Goal: Task Accomplishment & Management: Complete application form

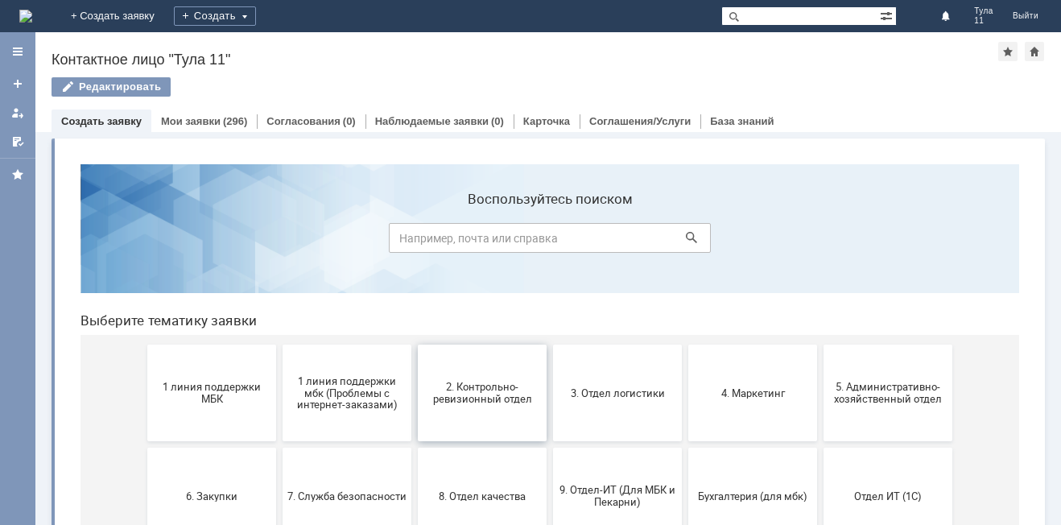
click at [443, 402] on span "2. Контрольно-ревизионный отдел" at bounding box center [482, 393] width 119 height 24
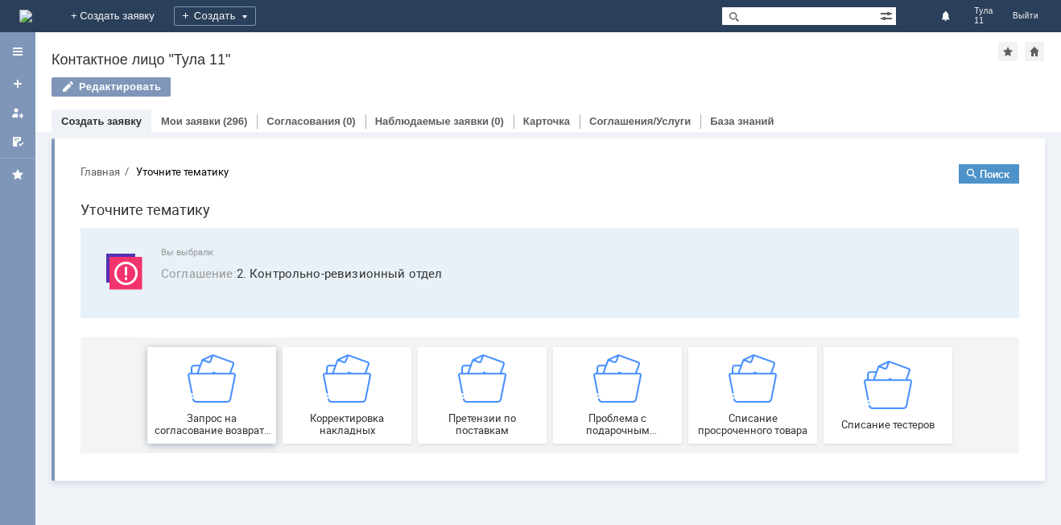
click at [209, 429] on span "Запрос на согласование возврата (д/с или товара)" at bounding box center [211, 424] width 119 height 24
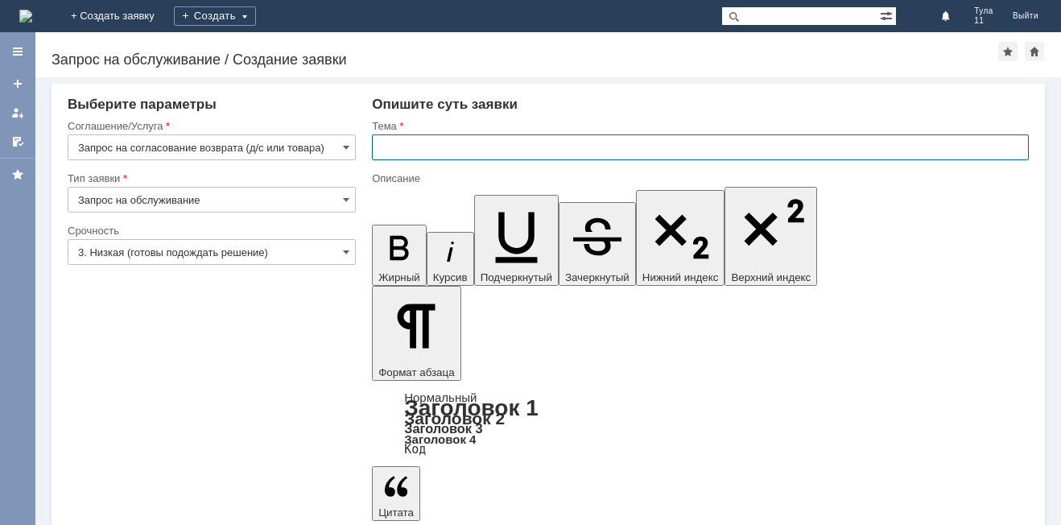
click at [403, 153] on input "text" at bounding box center [700, 147] width 657 height 26
type input "МБК Тула11, возврат"
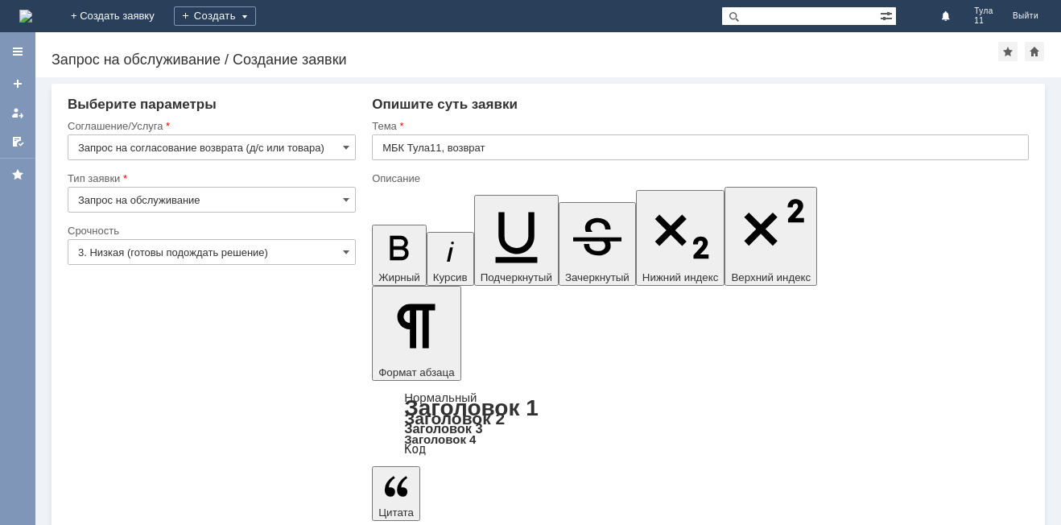
click at [102, 260] on input "3. Низкая (готовы подождать решение)" at bounding box center [212, 252] width 288 height 26
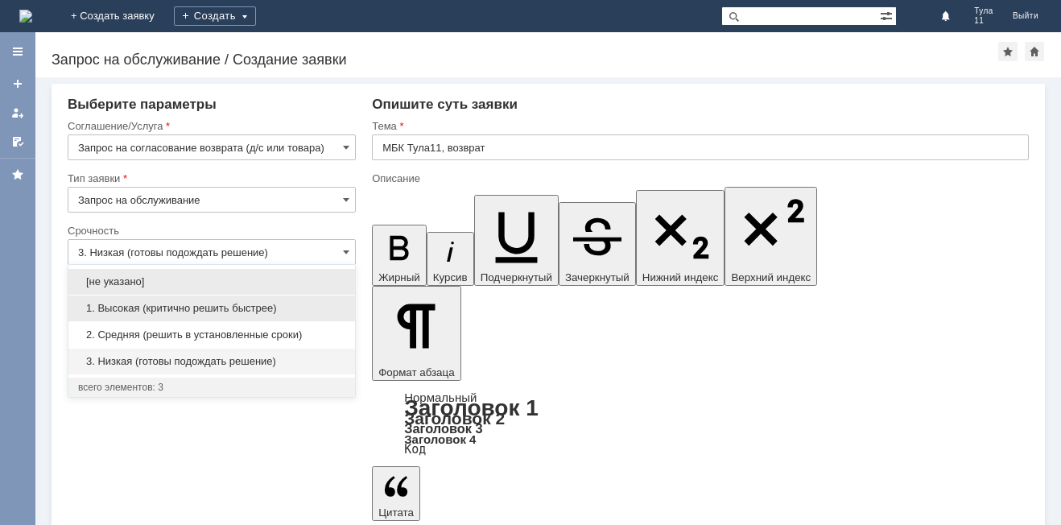
click at [119, 313] on span "1. Высокая (критично решить быстрее)" at bounding box center [211, 308] width 267 height 13
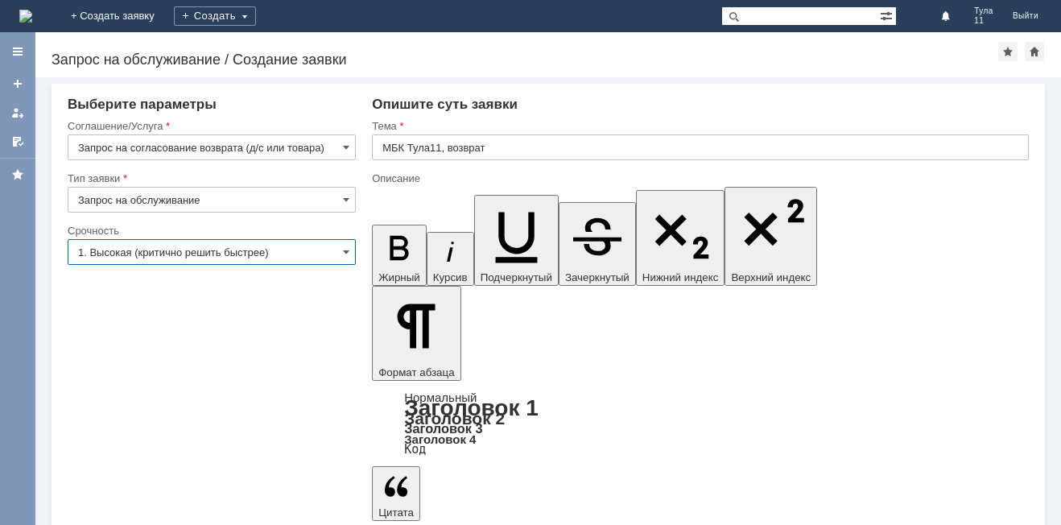
type input "1. Высокая (критично решить быстрее)"
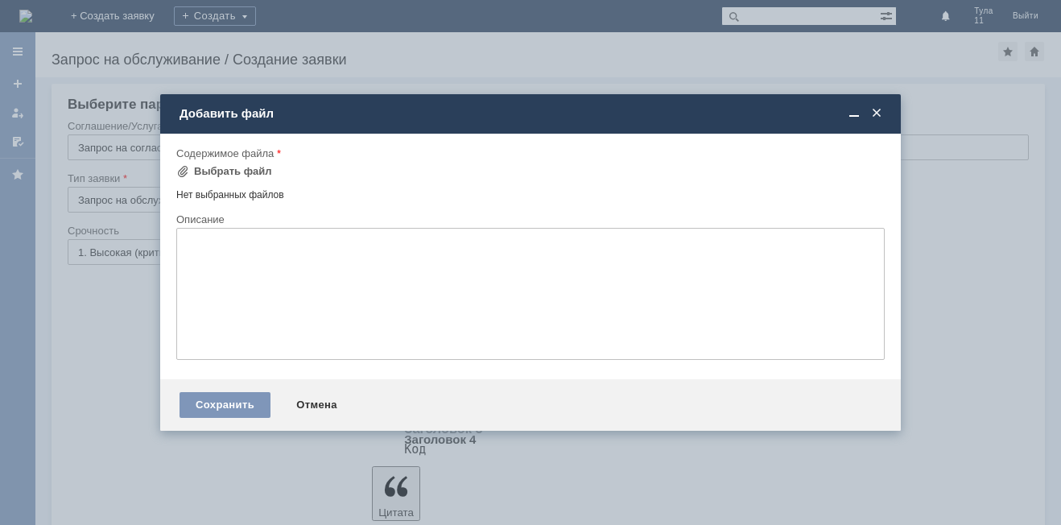
click at [873, 110] on span at bounding box center [877, 113] width 16 height 14
